Goal: Check status: Check status

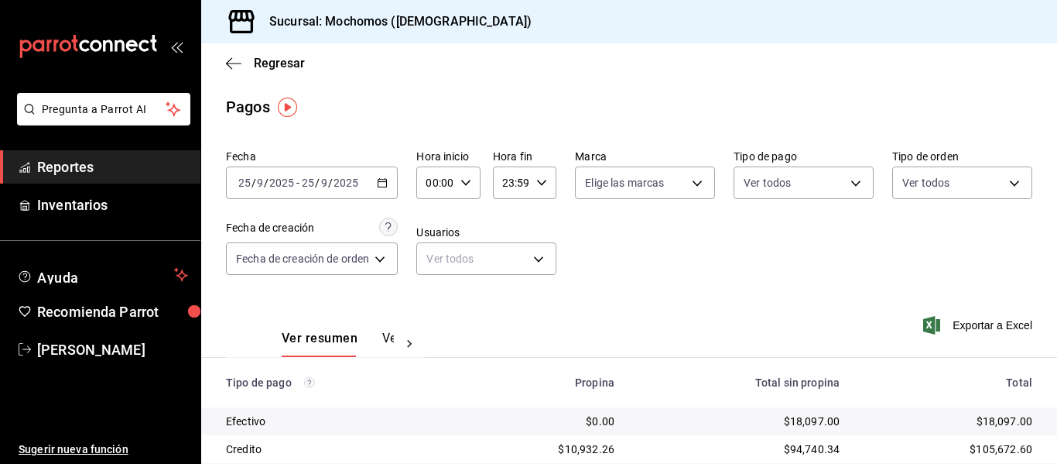
click at [380, 179] on icon "button" at bounding box center [382, 182] width 11 height 11
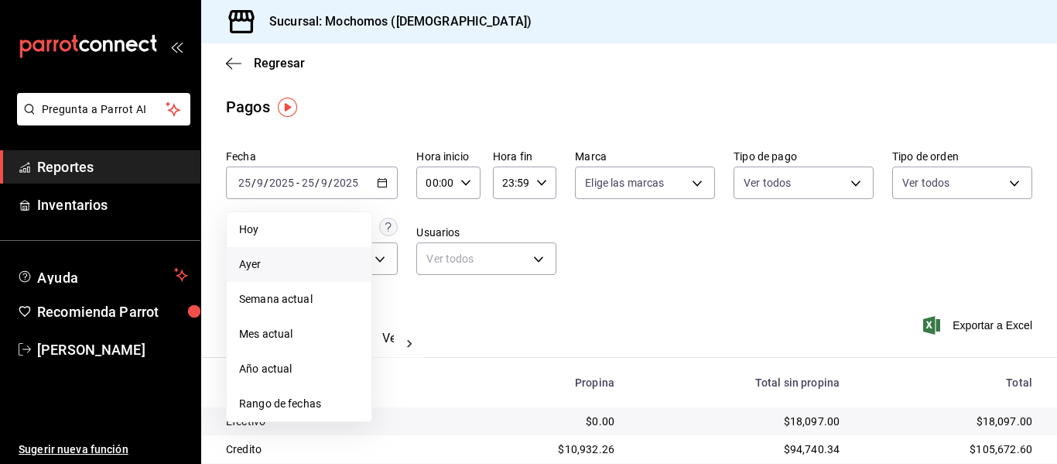
click at [341, 256] on span "Ayer" at bounding box center [299, 264] width 120 height 16
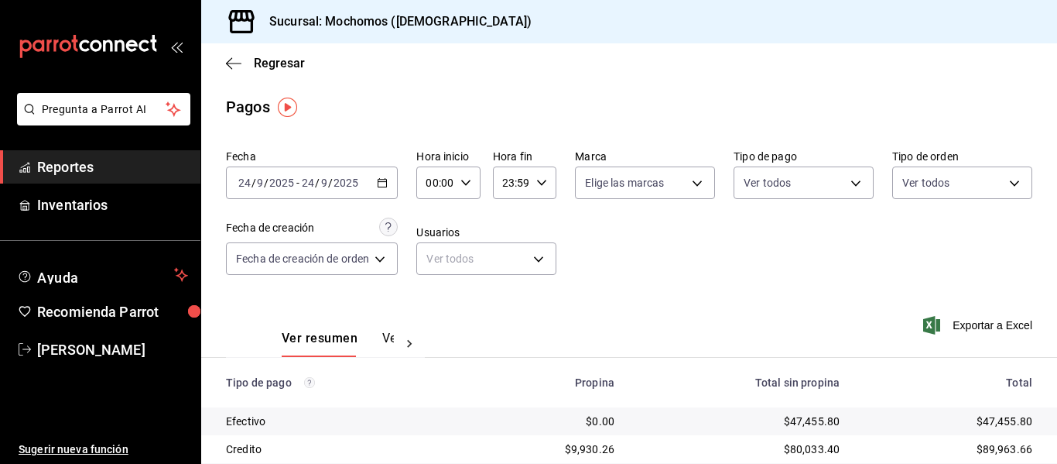
drag, startPoint x: 389, startPoint y: 177, endPoint x: 389, endPoint y: 234, distance: 56.5
click at [390, 178] on div "2025-09-24 24 / 9 / 2025 - 2025-09-24 24 / 9 / 2025" at bounding box center [312, 182] width 172 height 33
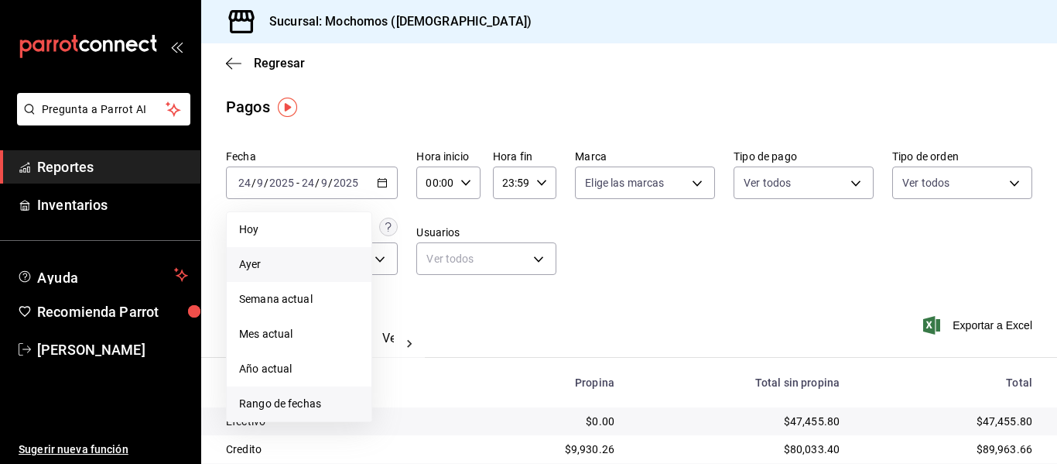
click at [347, 398] on span "Rango de fechas" at bounding box center [299, 404] width 120 height 16
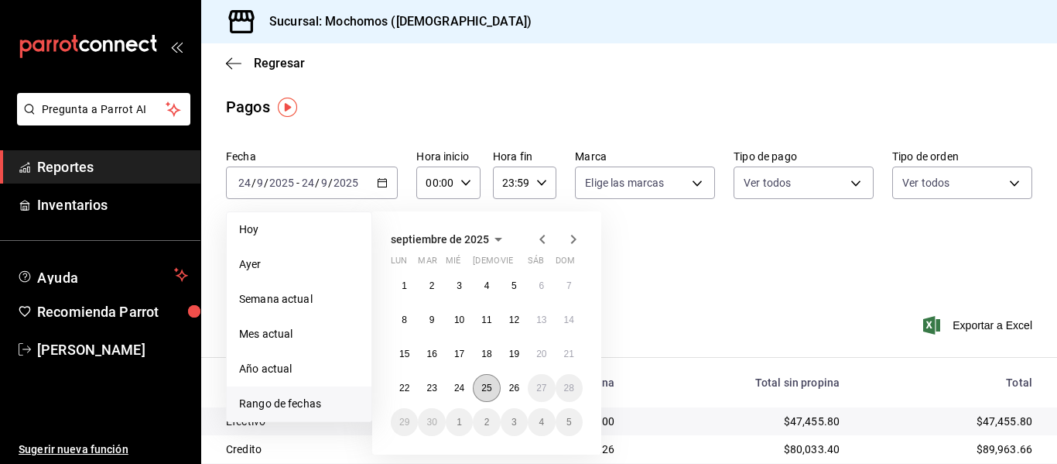
drag, startPoint x: 485, startPoint y: 395, endPoint x: 496, endPoint y: 390, distance: 11.8
click at [489, 393] on button "25" at bounding box center [486, 388] width 27 height 28
click at [507, 387] on button "26" at bounding box center [514, 388] width 27 height 28
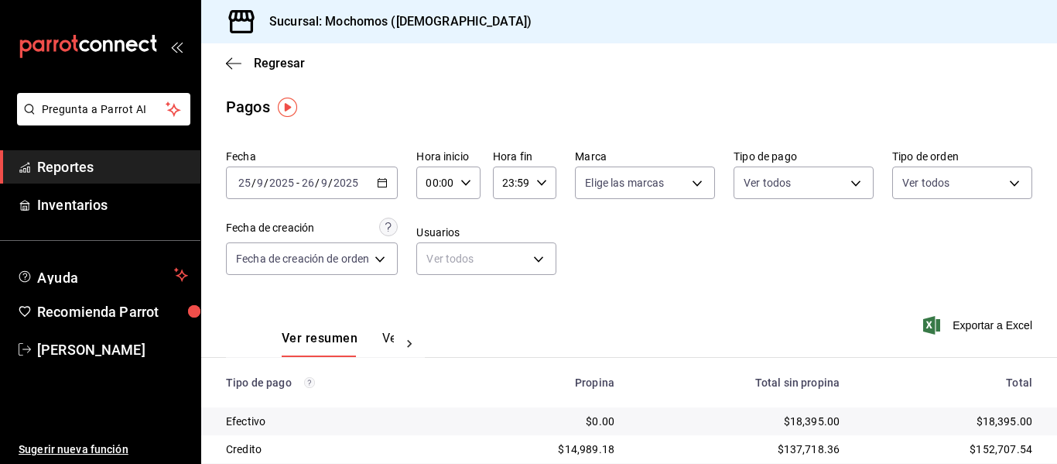
click at [465, 187] on icon "button" at bounding box center [466, 182] width 11 height 11
drag, startPoint x: 437, startPoint y: 252, endPoint x: 536, endPoint y: 201, distance: 110.4
click at [437, 251] on span "05" at bounding box center [434, 253] width 6 height 12
type input "05:00"
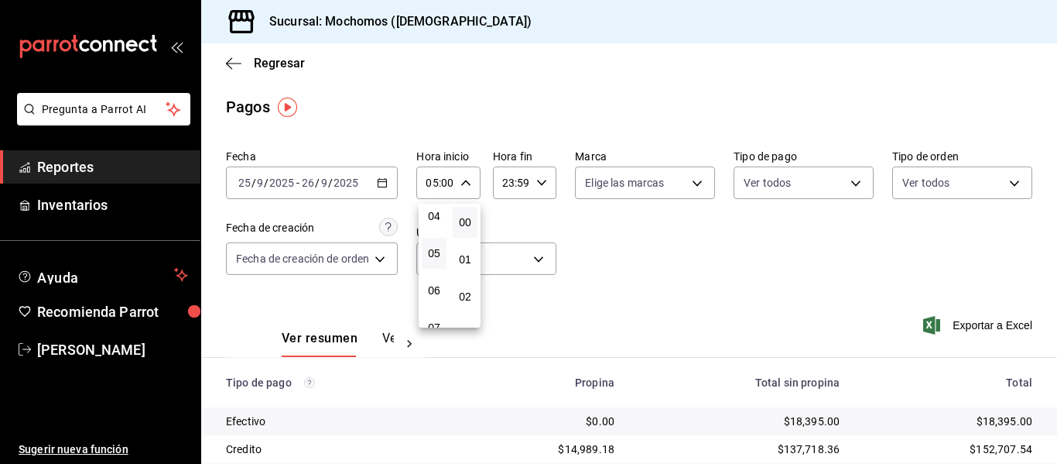
click at [540, 187] on div at bounding box center [528, 232] width 1057 height 464
click at [538, 184] on icon "button" at bounding box center [541, 182] width 11 height 11
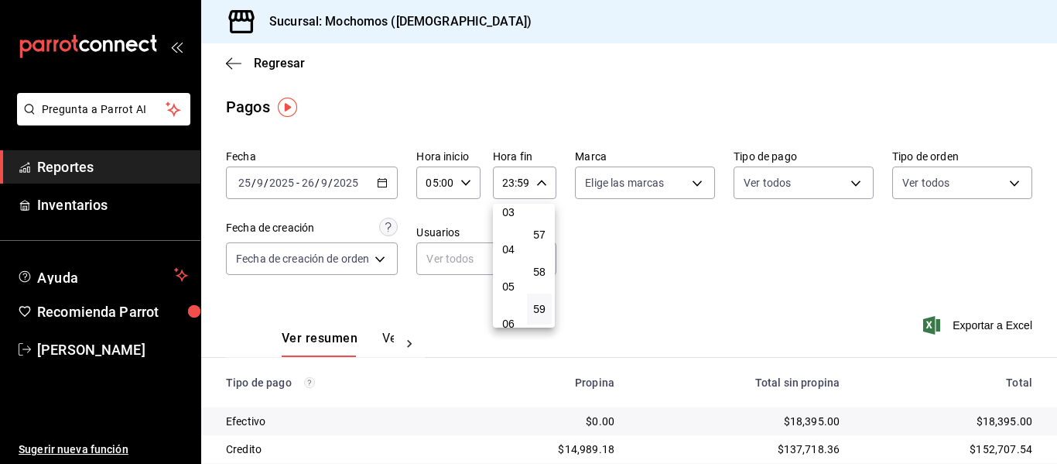
scroll to position [149, 0]
click at [510, 226] on span "04" at bounding box center [508, 222] width 6 height 12
type input "04:59"
click at [752, 219] on div at bounding box center [528, 232] width 1057 height 464
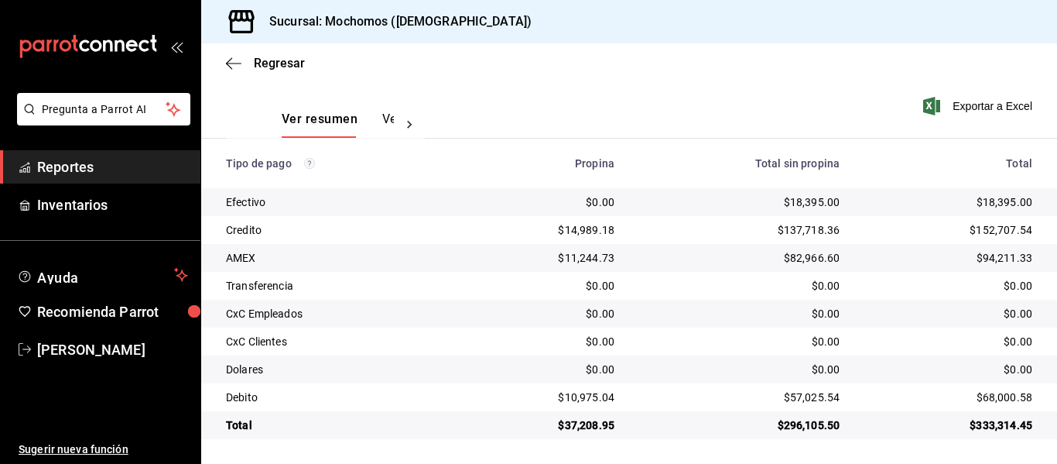
scroll to position [220, 0]
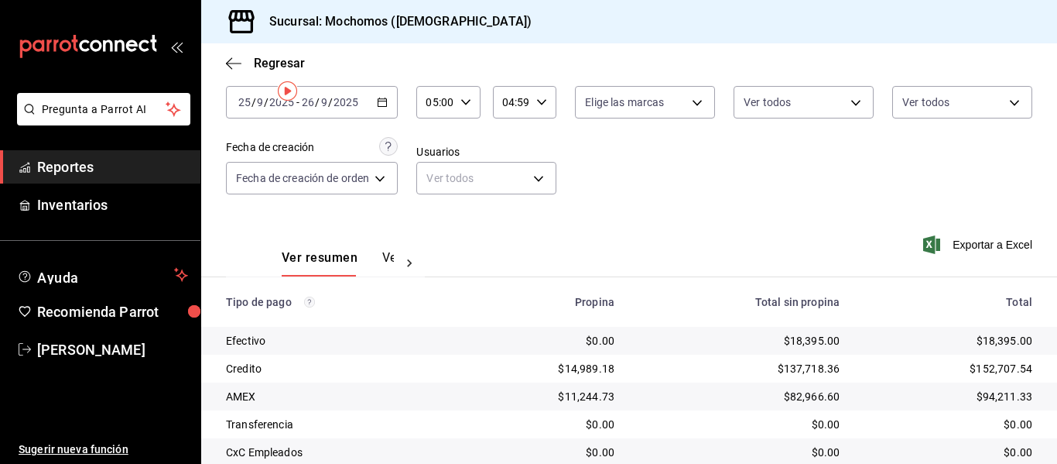
scroll to position [220, 0]
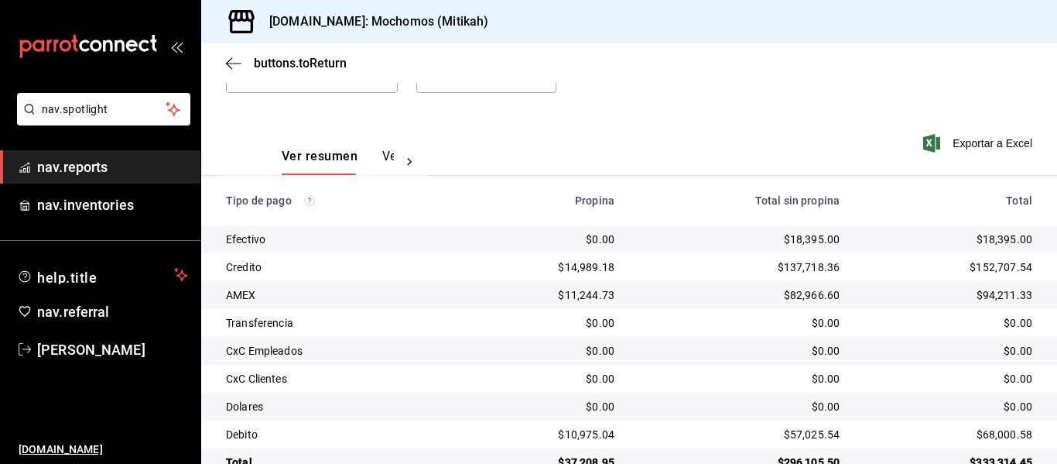
scroll to position [220, 0]
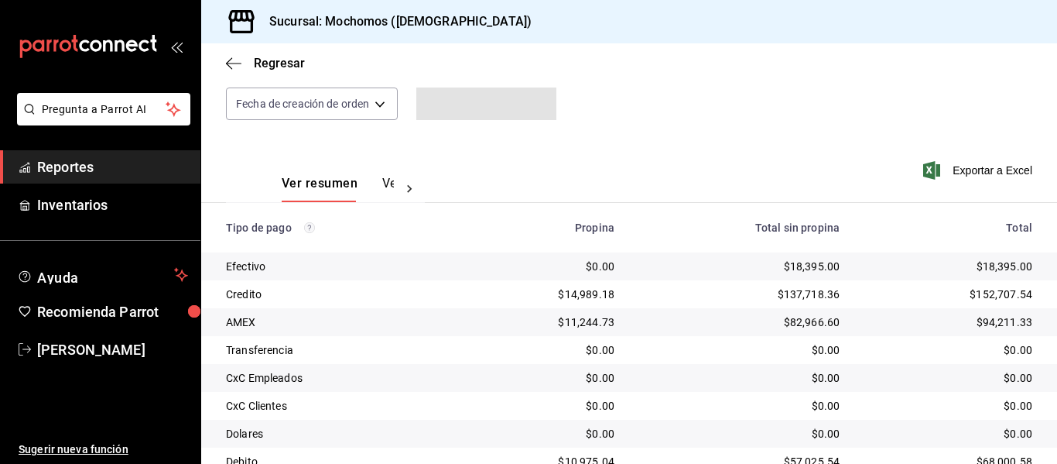
scroll to position [220, 0]
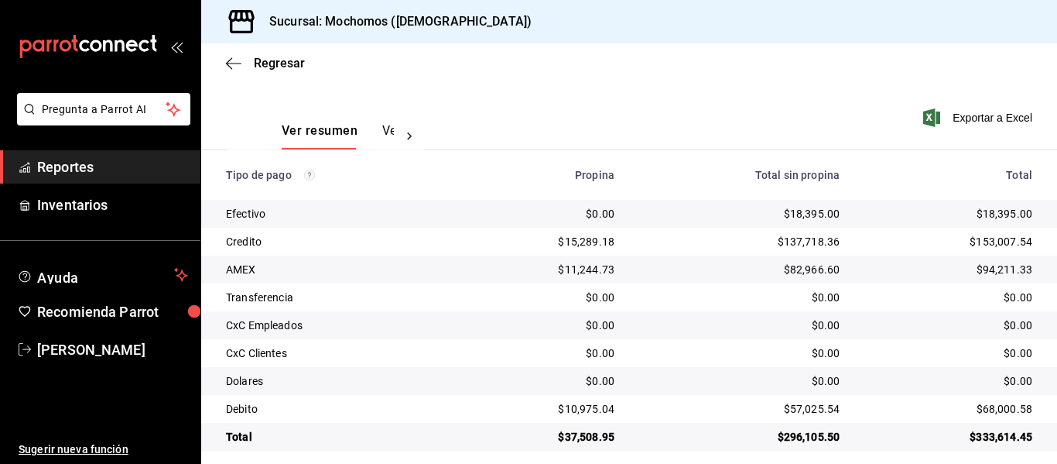
scroll to position [220, 0]
